Goal: Transaction & Acquisition: Purchase product/service

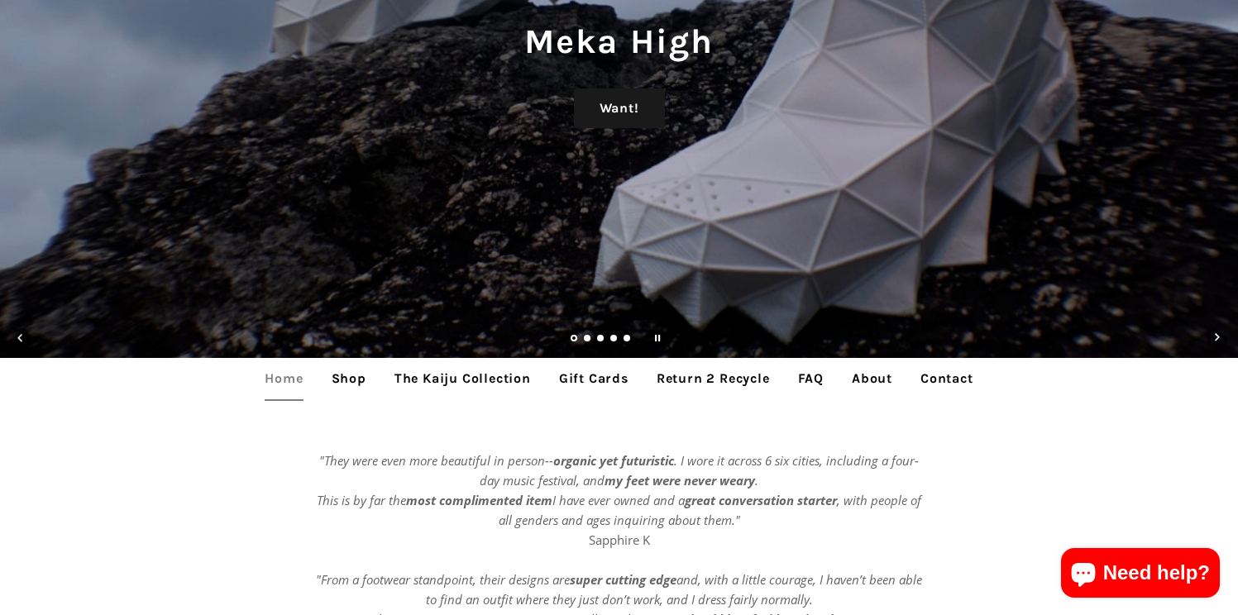
scroll to position [217, 0]
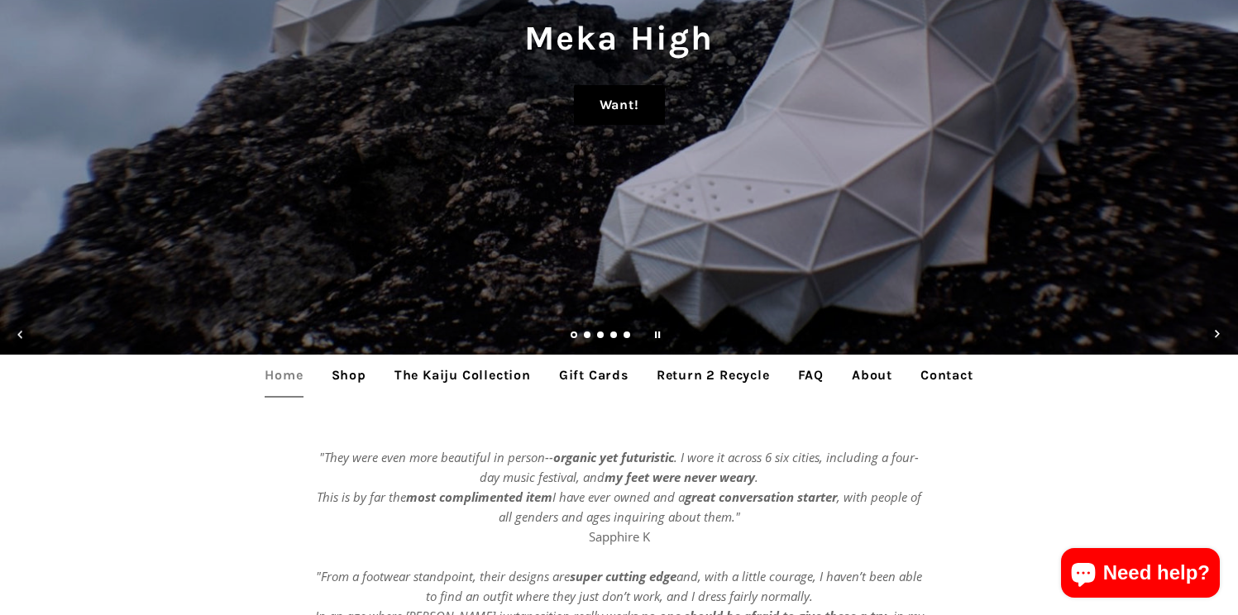
click at [617, 102] on link "Want!" at bounding box center [619, 105] width 91 height 40
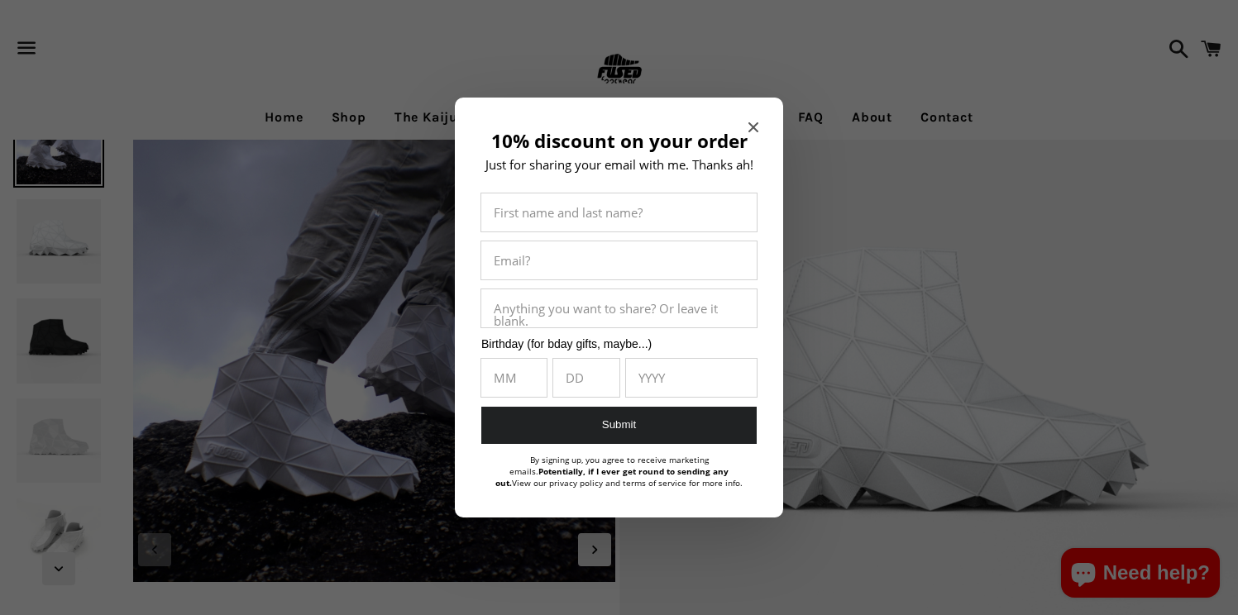
click at [38, 320] on div at bounding box center [619, 307] width 1238 height 615
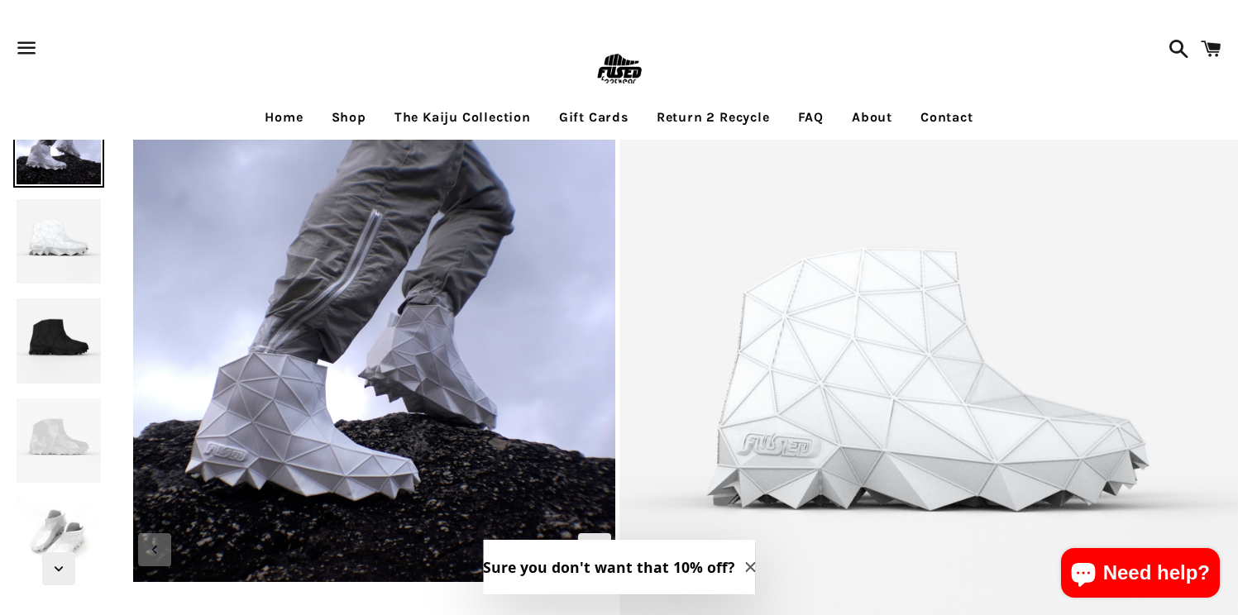
click at [44, 345] on img at bounding box center [58, 340] width 91 height 91
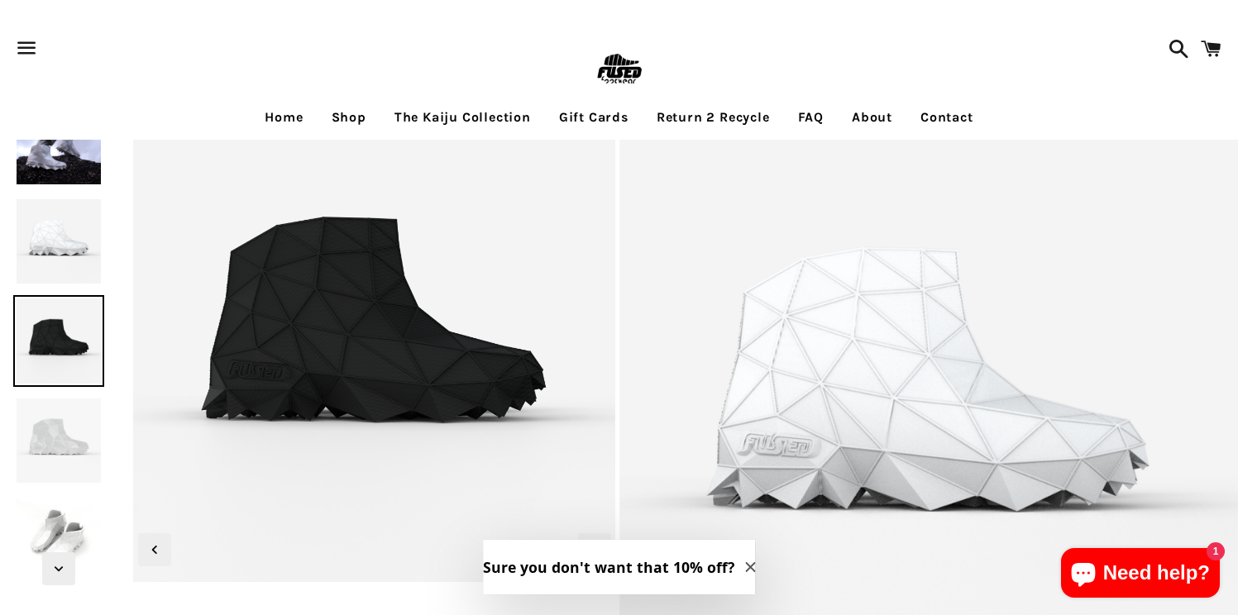
click at [344, 118] on link "Shop" at bounding box center [349, 117] width 60 height 41
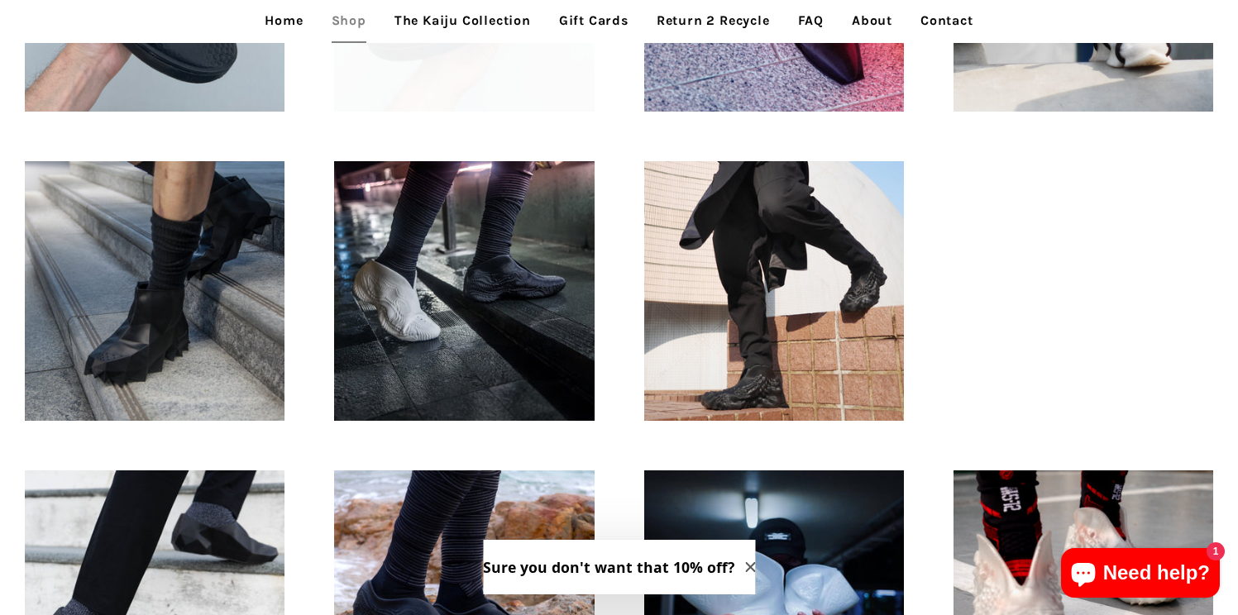
scroll to position [992, 0]
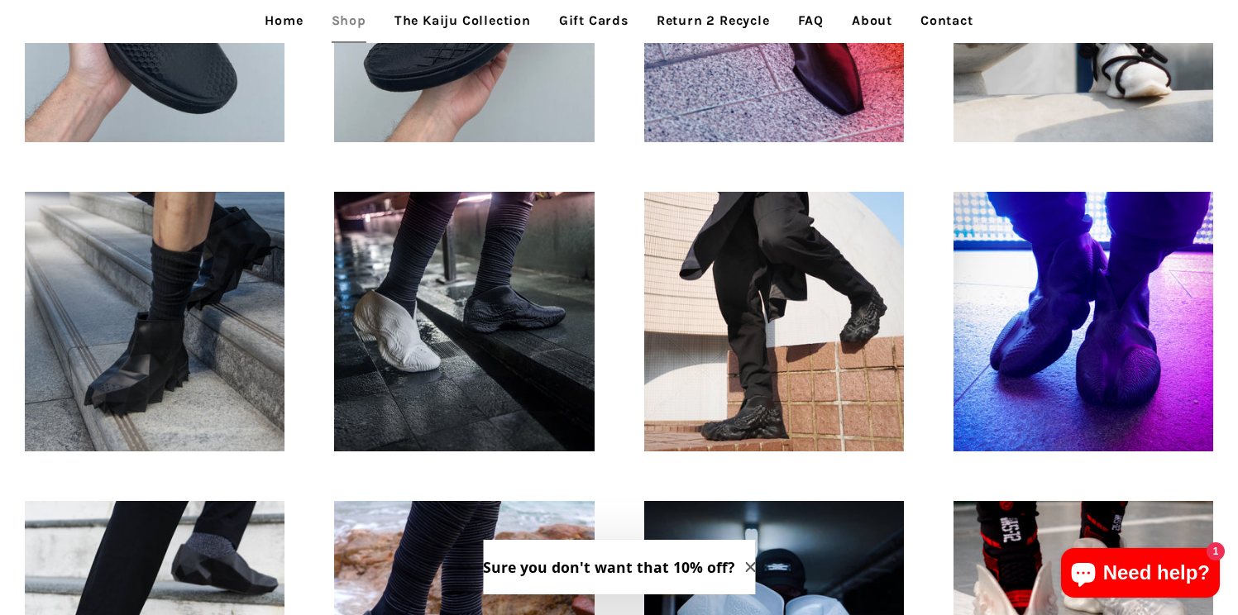
click at [436, 21] on link "The Kaiju Collection" at bounding box center [462, 20] width 161 height 41
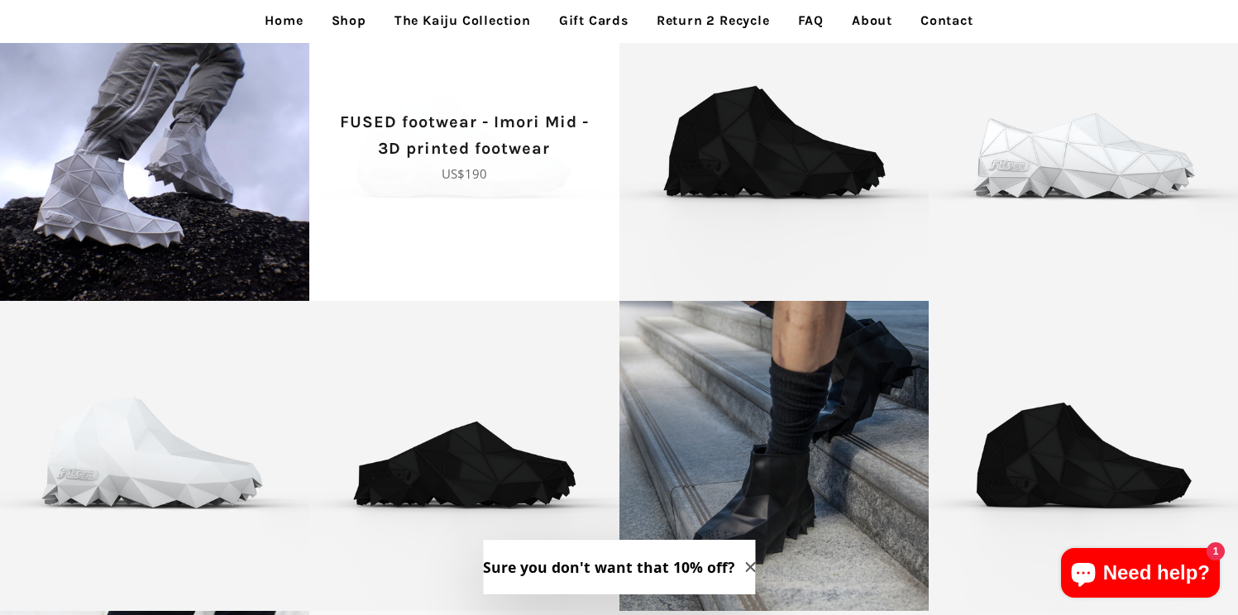
scroll to position [273, 0]
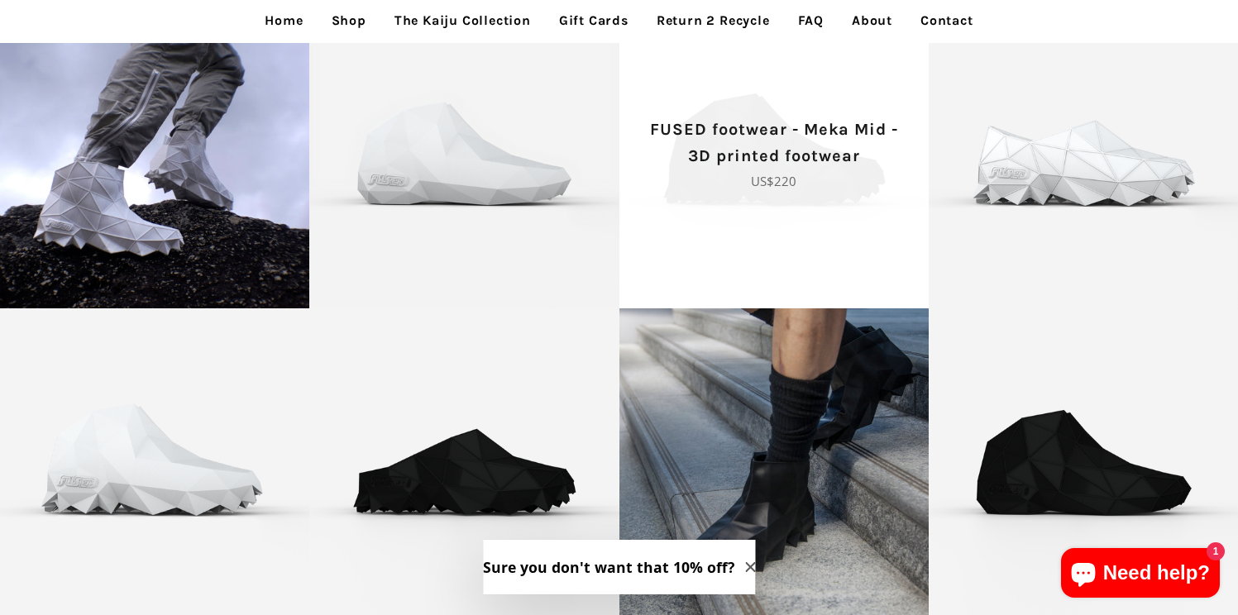
click at [681, 255] on span "FUSED footwear - Meka Mid - 3D printed footwear Regular price US$220" at bounding box center [773, 153] width 309 height 309
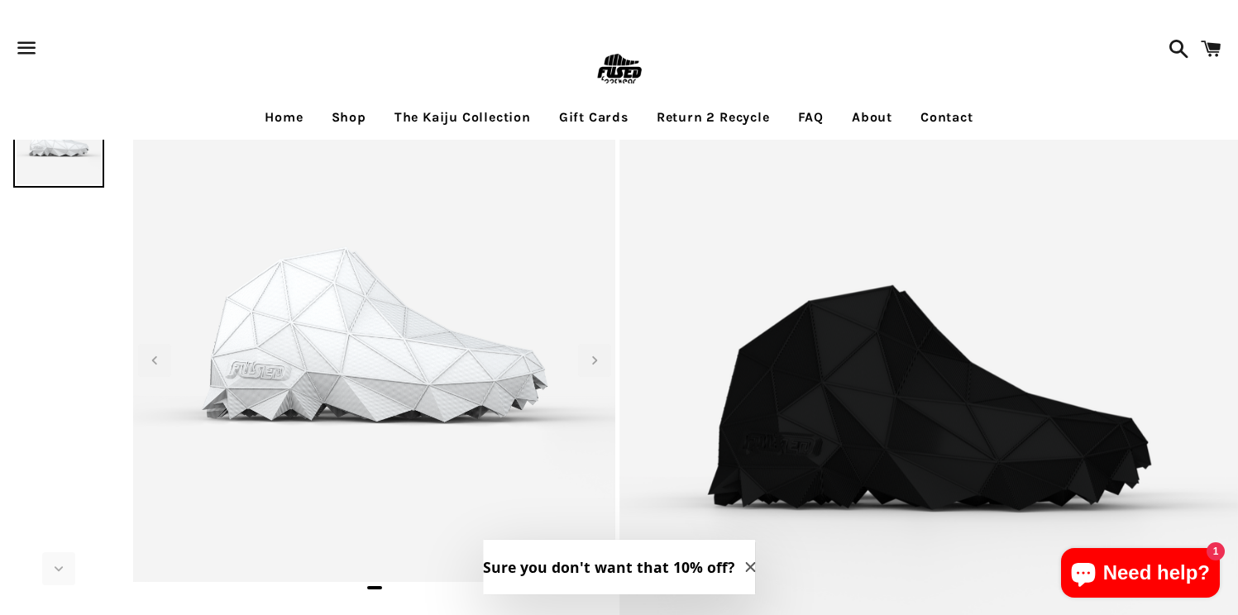
click at [629, 79] on img at bounding box center [619, 70] width 54 height 54
click at [617, 68] on img at bounding box center [619, 70] width 54 height 54
click at [765, 262] on img at bounding box center [928, 406] width 619 height 619
